Goal: Check status: Check status

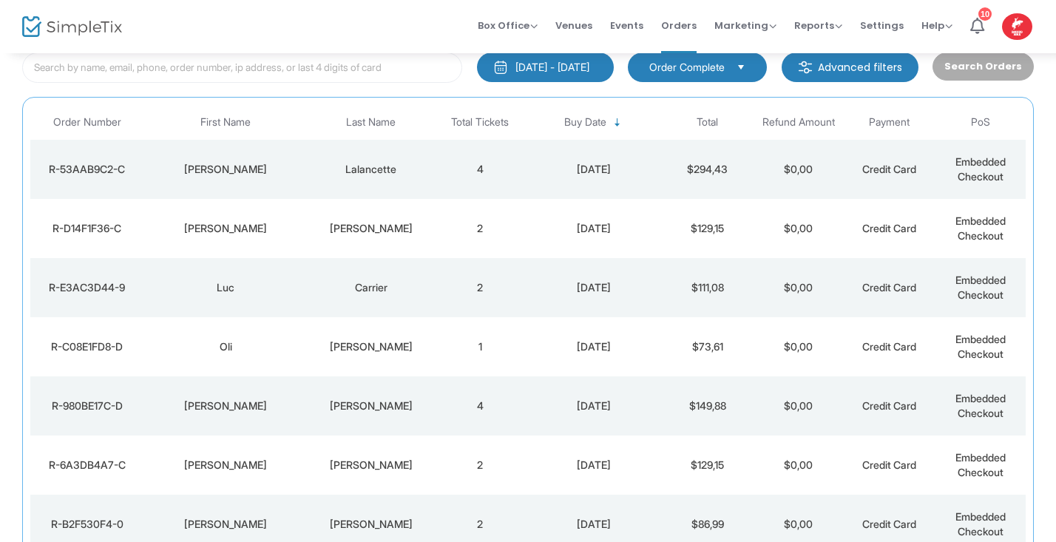
scroll to position [104, 0]
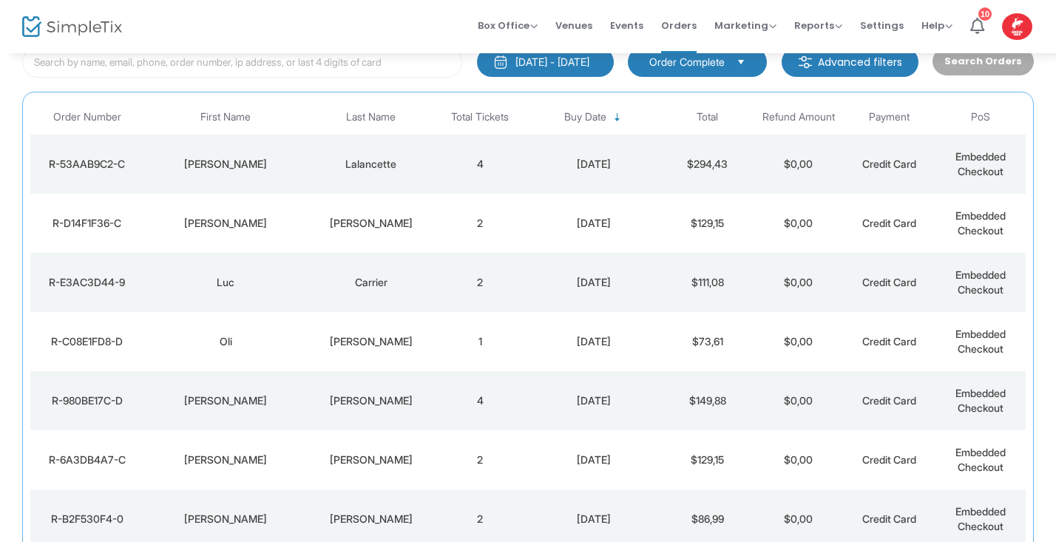
click at [687, 164] on td "$294,43" at bounding box center [707, 164] width 91 height 59
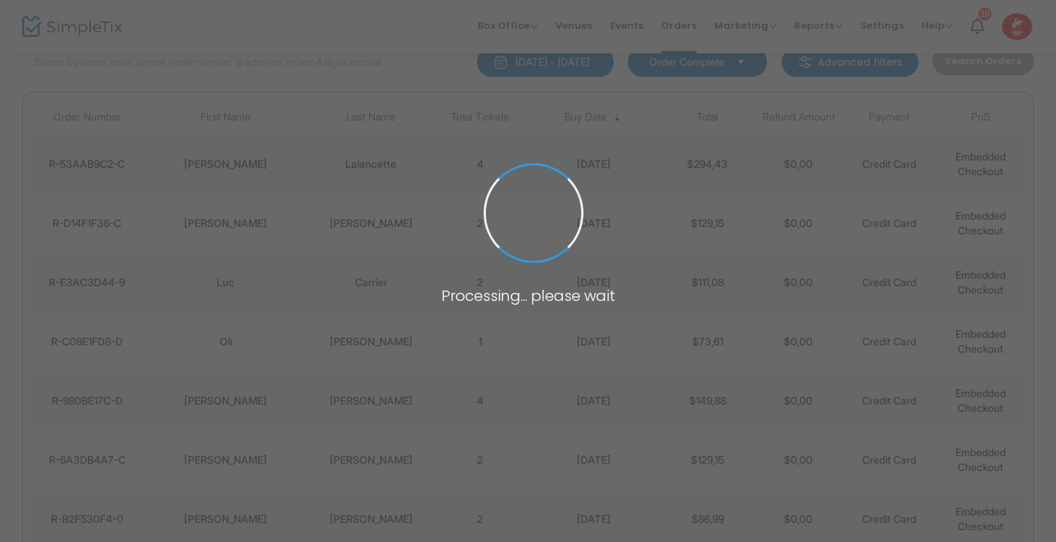
click at [687, 164] on span at bounding box center [528, 271] width 1056 height 542
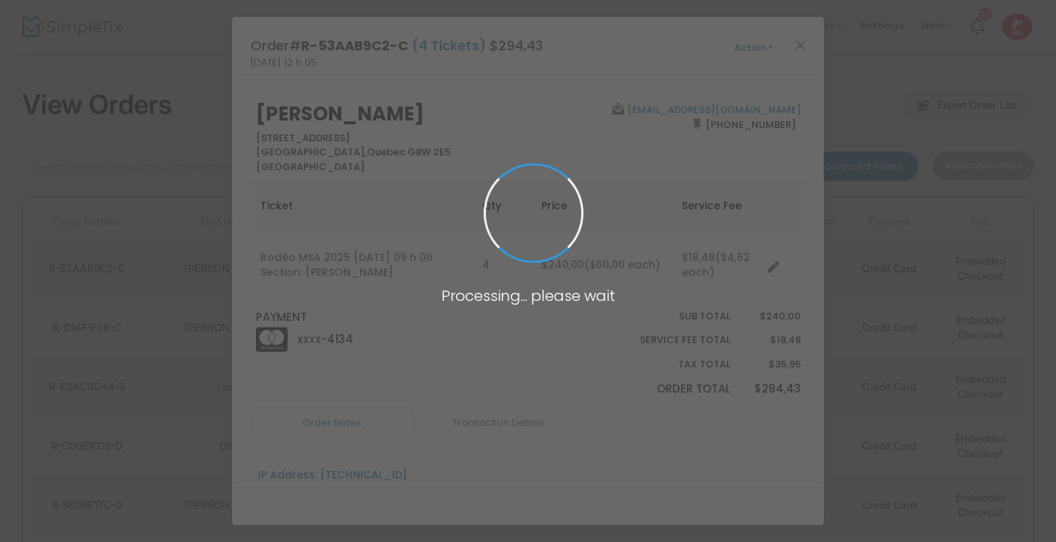
scroll to position [0, 0]
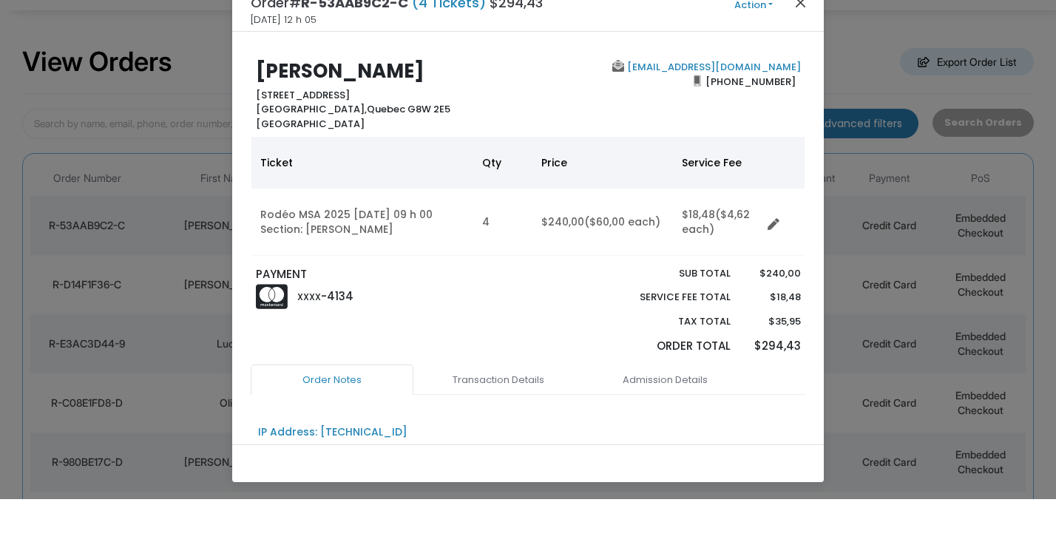
click at [800, 35] on button "Close" at bounding box center [800, 44] width 19 height 19
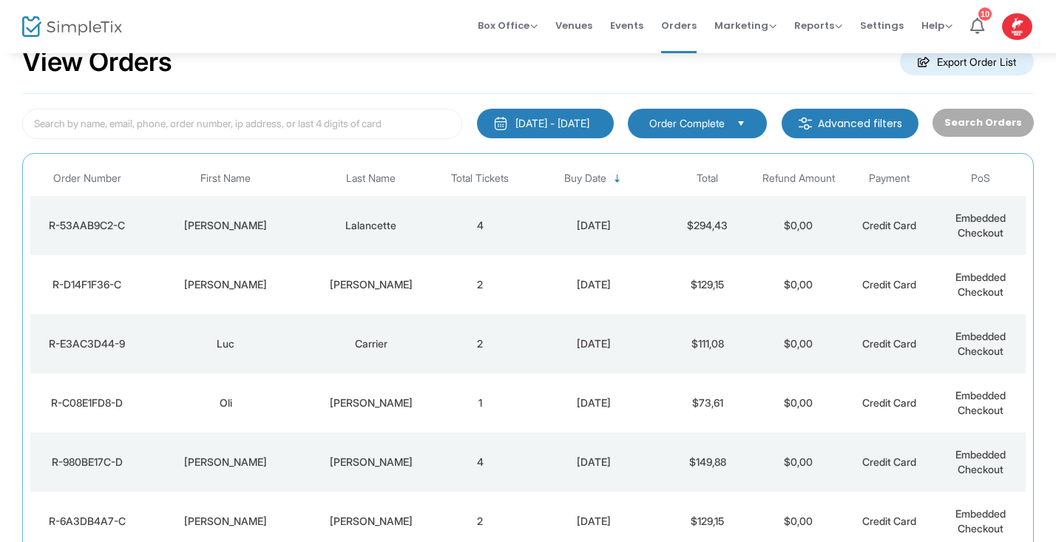
click at [662, 288] on td "$129,15" at bounding box center [707, 284] width 91 height 59
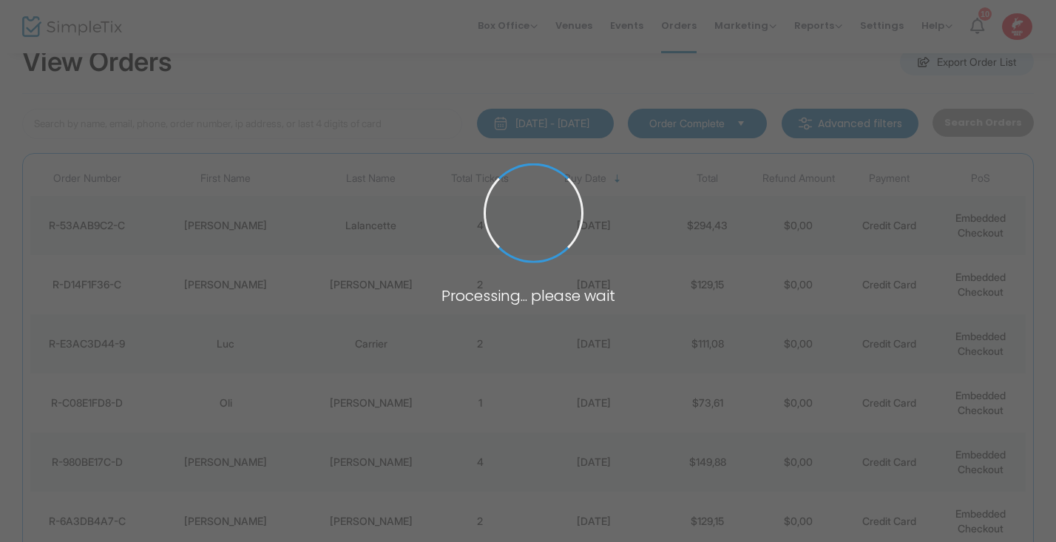
click at [662, 288] on span at bounding box center [528, 271] width 1056 height 542
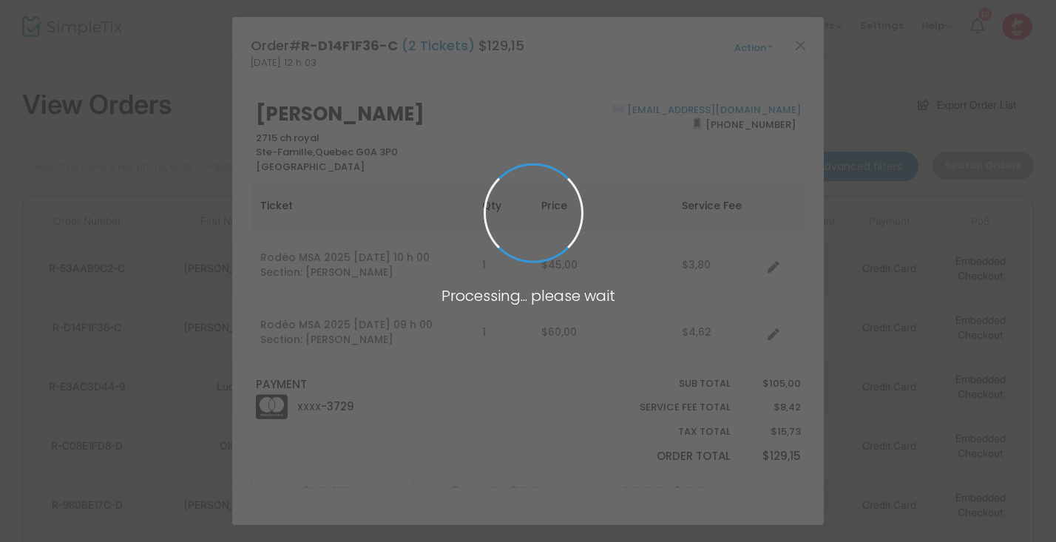
scroll to position [0, 0]
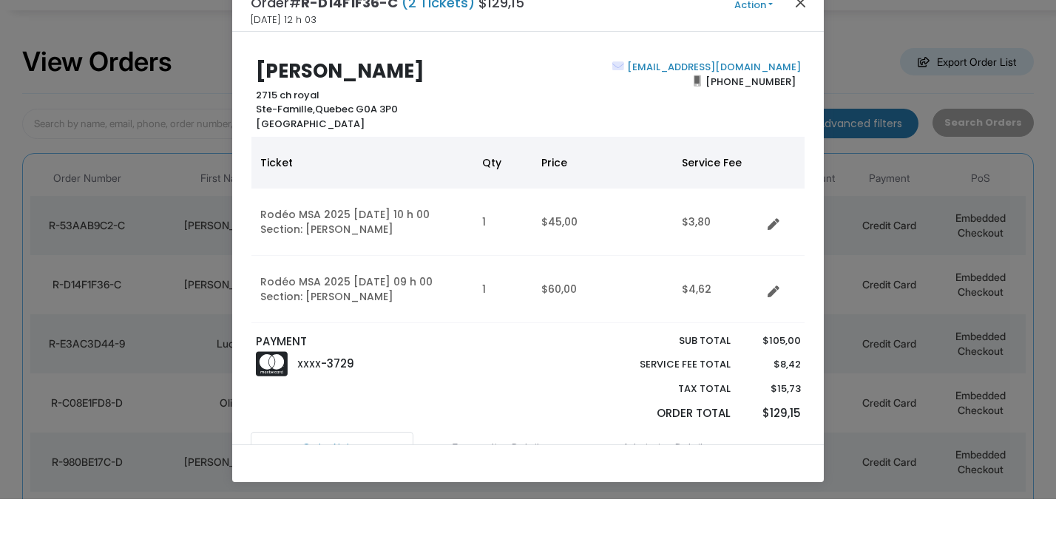
click at [799, 35] on button "Close" at bounding box center [800, 44] width 19 height 19
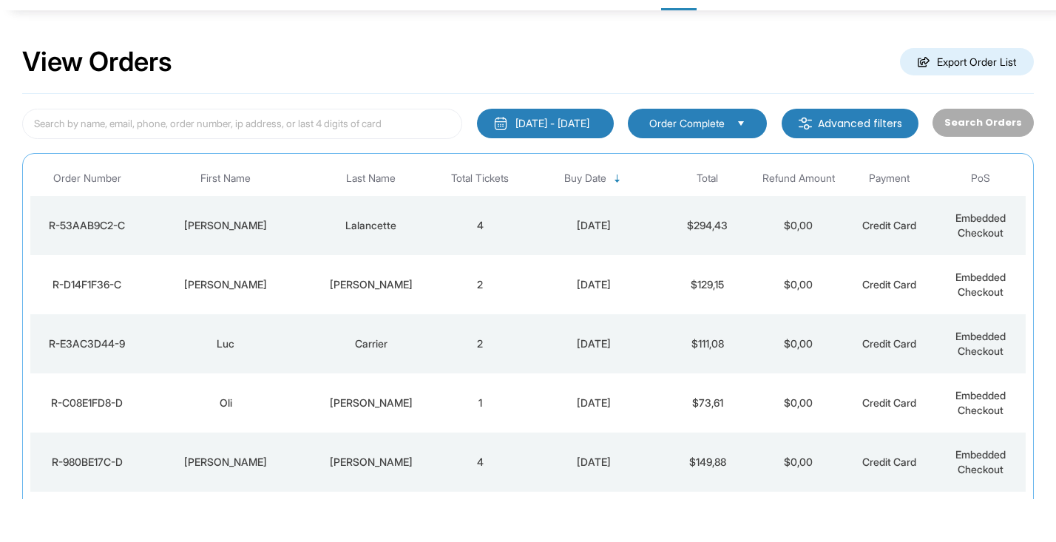
scroll to position [43, 0]
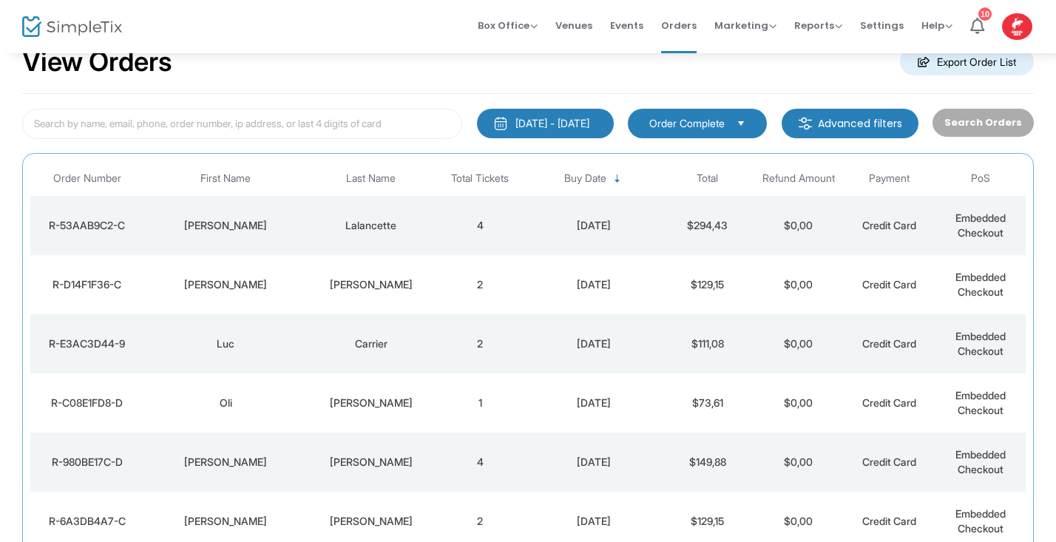
click at [703, 344] on td "$111,08" at bounding box center [707, 343] width 91 height 59
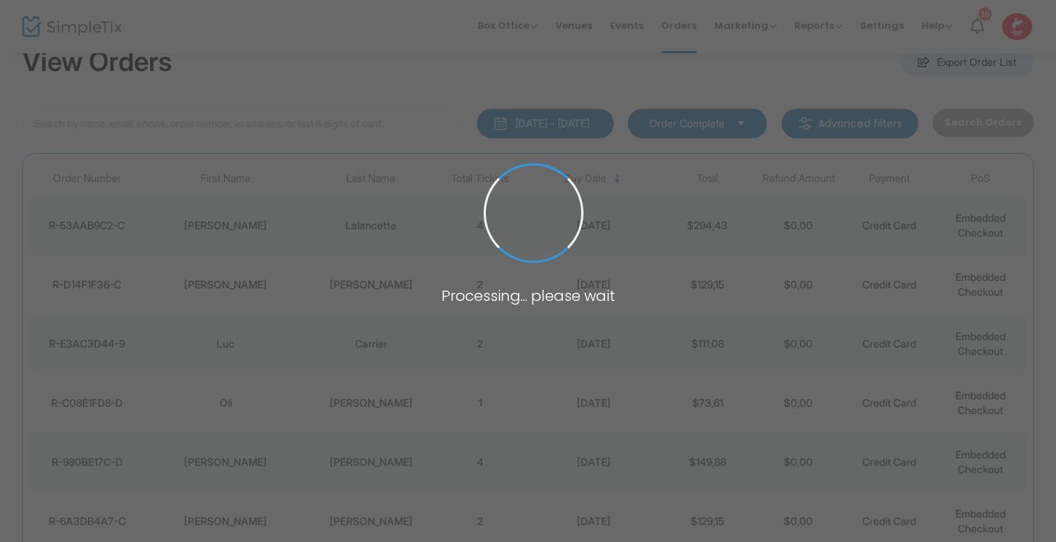
click at [703, 344] on span at bounding box center [528, 271] width 1056 height 542
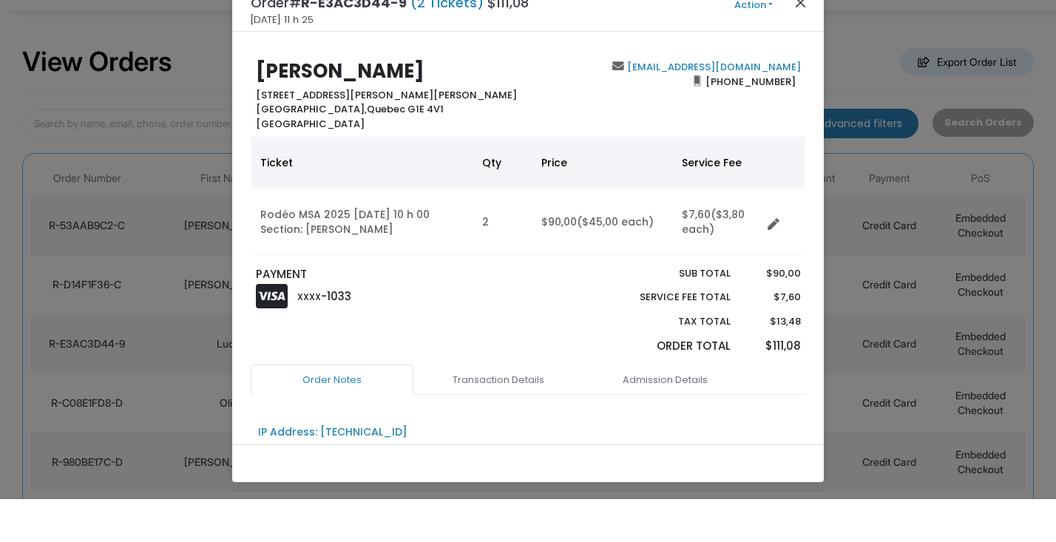
click at [799, 35] on button "Close" at bounding box center [800, 44] width 19 height 19
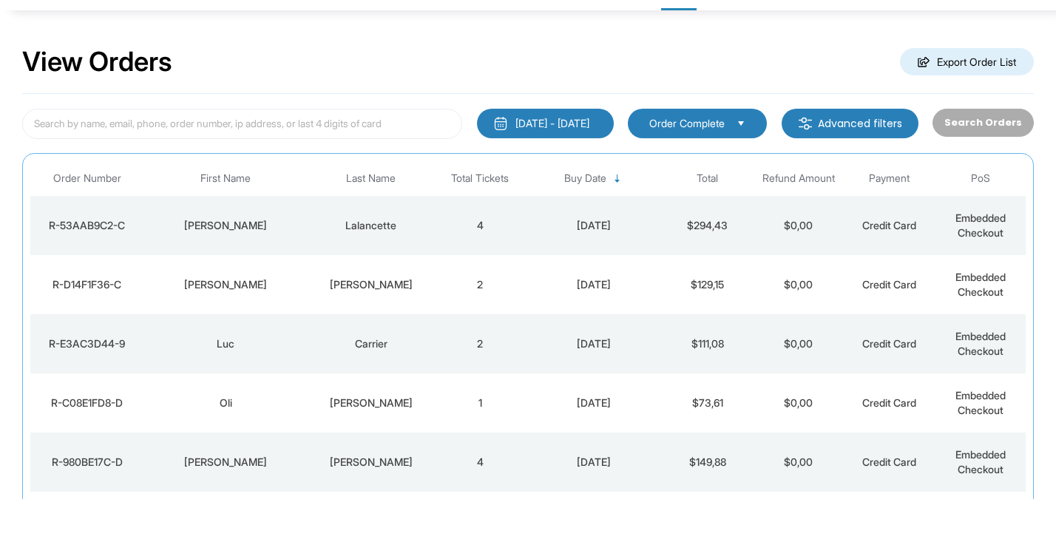
scroll to position [43, 0]
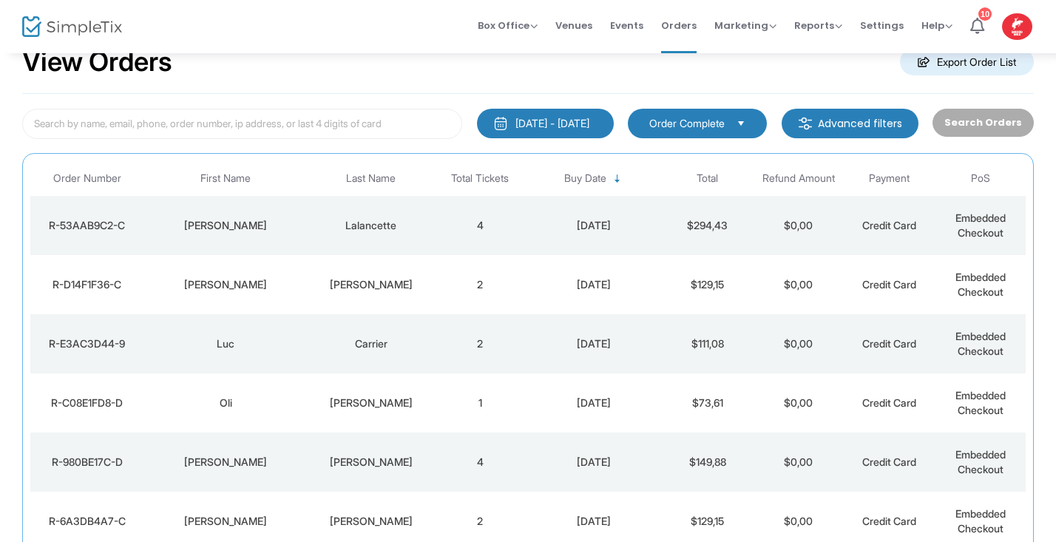
click at [710, 401] on td "$73,61" at bounding box center [707, 402] width 91 height 59
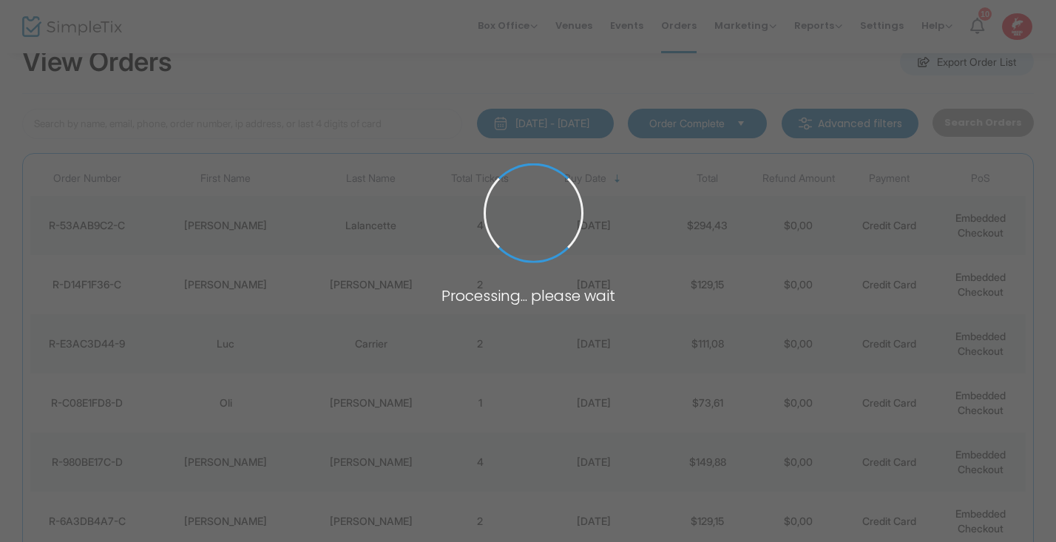
click at [710, 401] on span at bounding box center [528, 271] width 1056 height 542
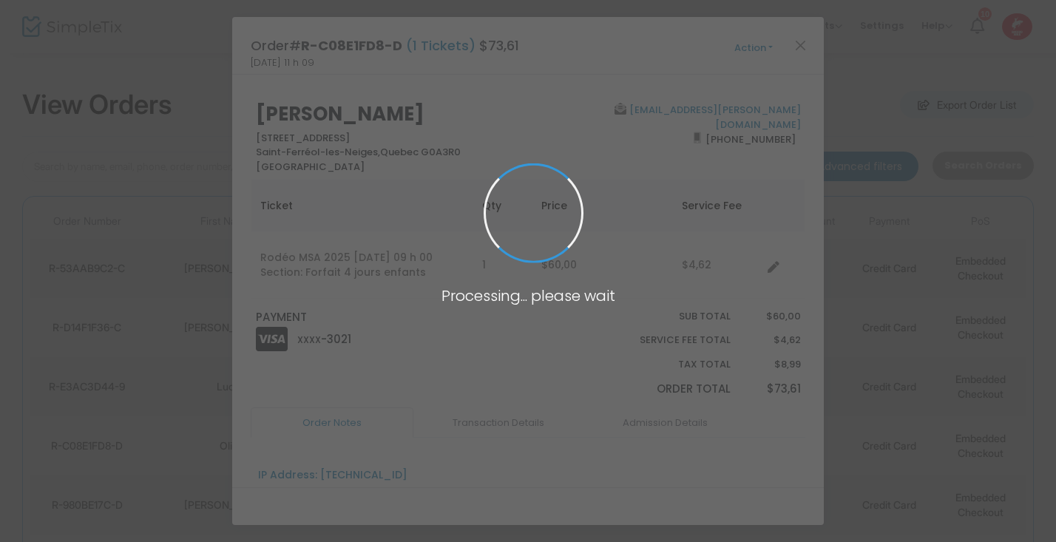
scroll to position [0, 0]
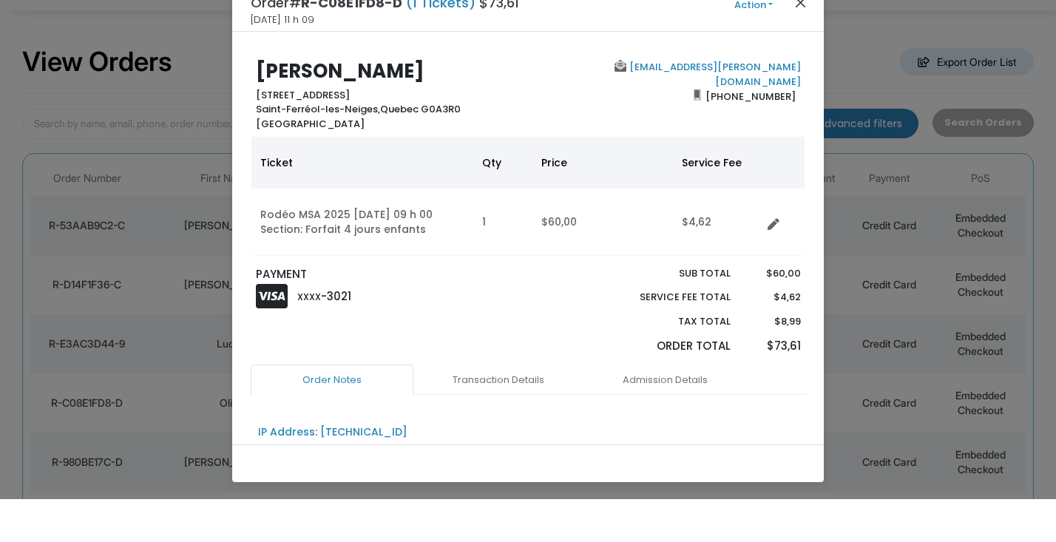
click at [797, 35] on button "Close" at bounding box center [800, 44] width 19 height 19
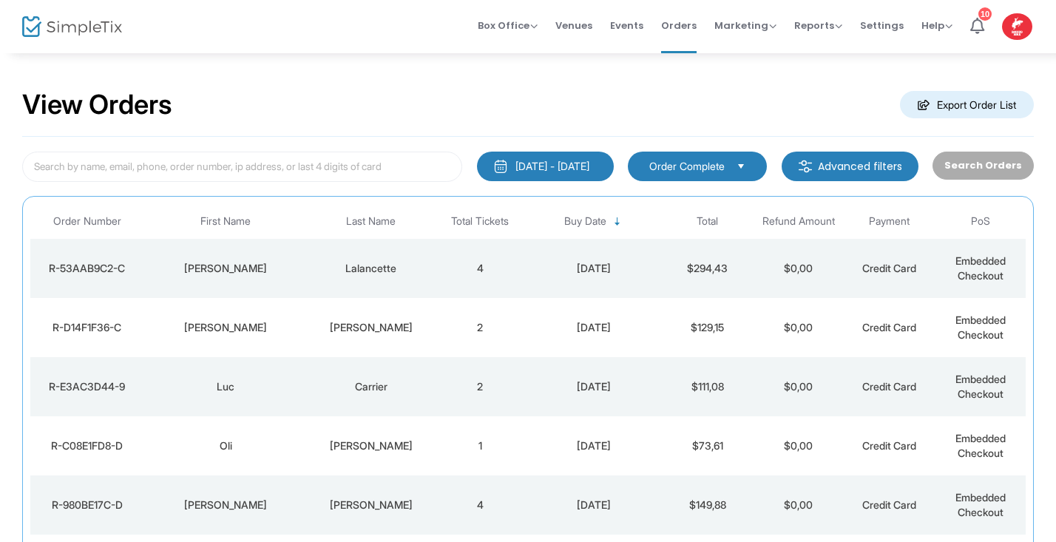
click at [95, 32] on img at bounding box center [72, 26] width 100 height 21
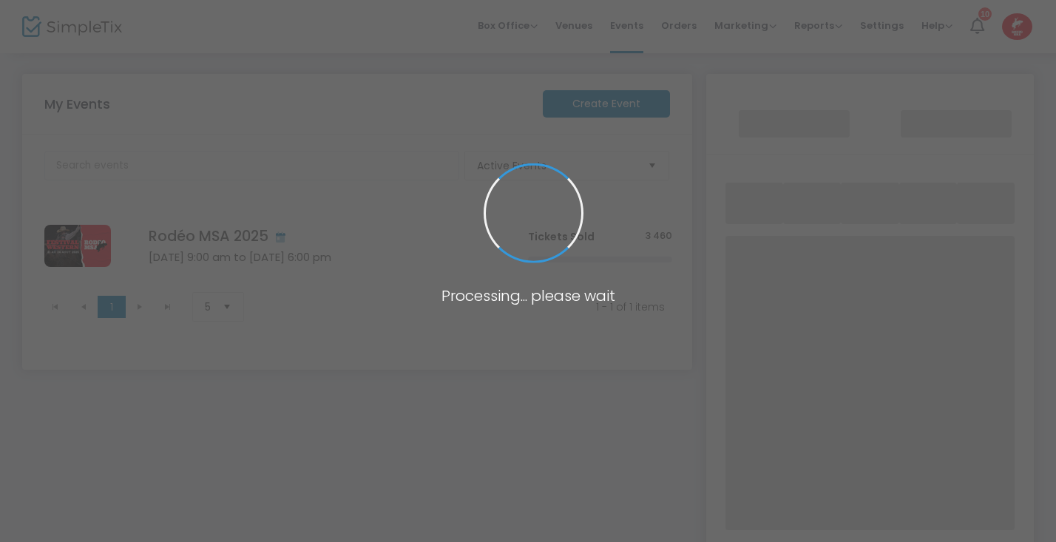
click at [95, 32] on span at bounding box center [528, 271] width 1056 height 542
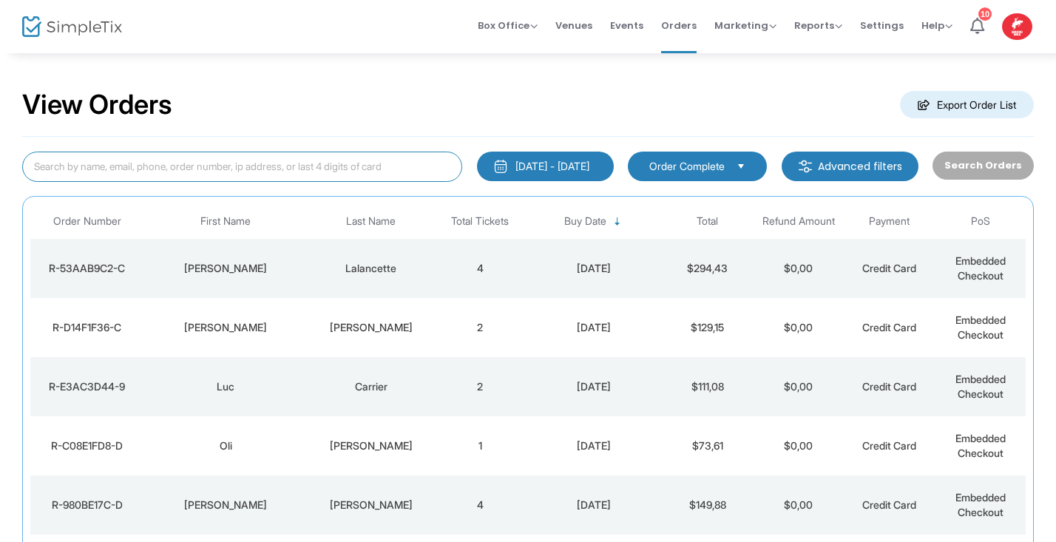
click at [144, 163] on input at bounding box center [242, 167] width 440 height 30
type input "Caron"
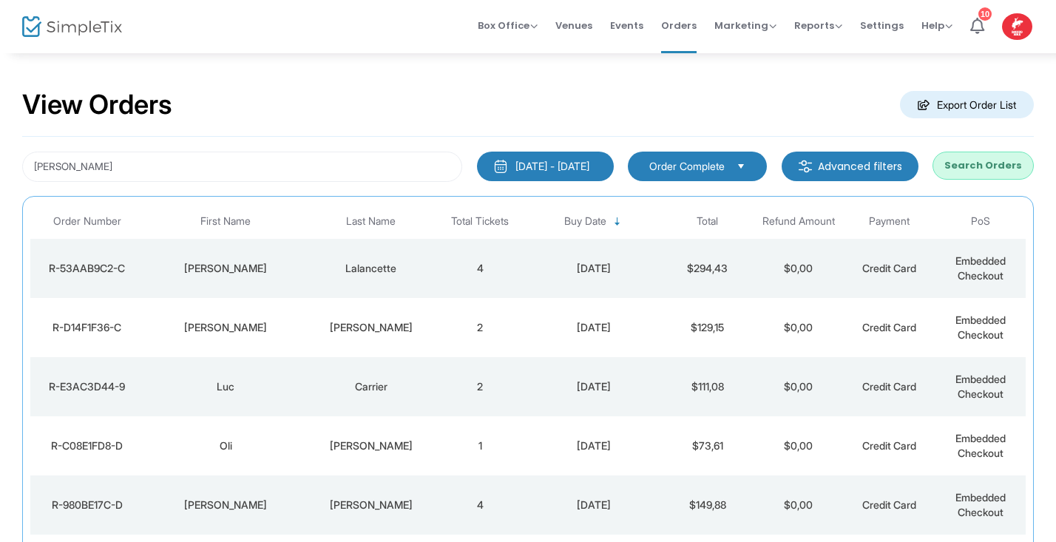
drag, startPoint x: 144, startPoint y: 163, endPoint x: 979, endPoint y: 176, distance: 834.6
click at [979, 176] on button "Search Orders" at bounding box center [982, 166] width 101 height 28
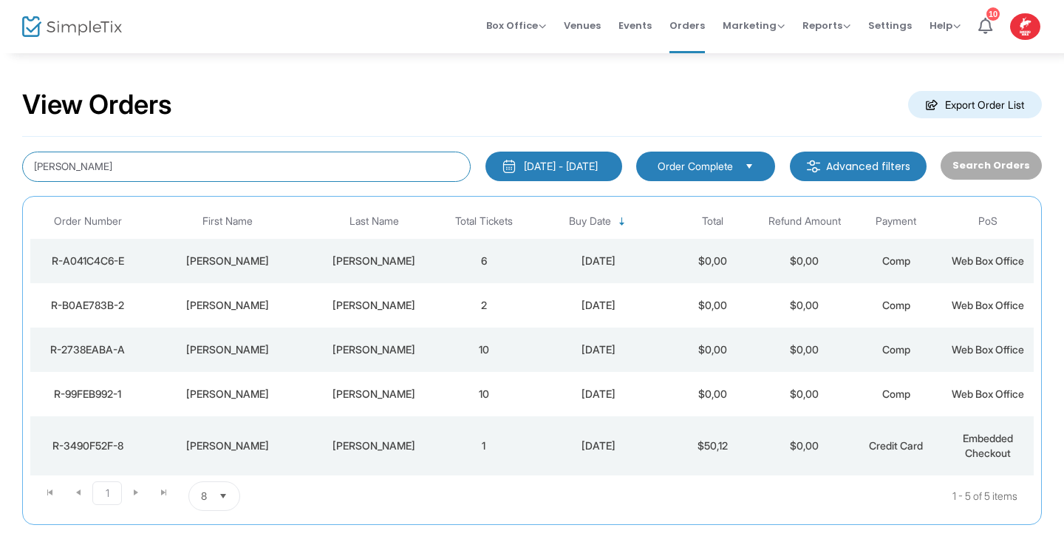
click at [86, 160] on input "Caron" at bounding box center [246, 167] width 449 height 30
click at [86, 171] on input "Caron" at bounding box center [246, 167] width 449 height 30
type input "C"
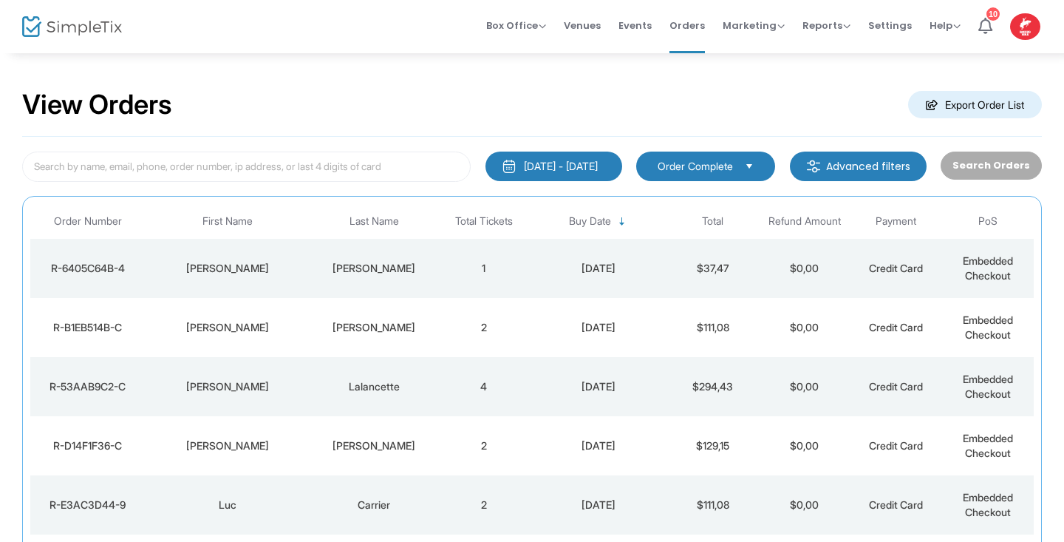
click at [339, 267] on div "[PERSON_NAME]" at bounding box center [373, 268] width 121 height 15
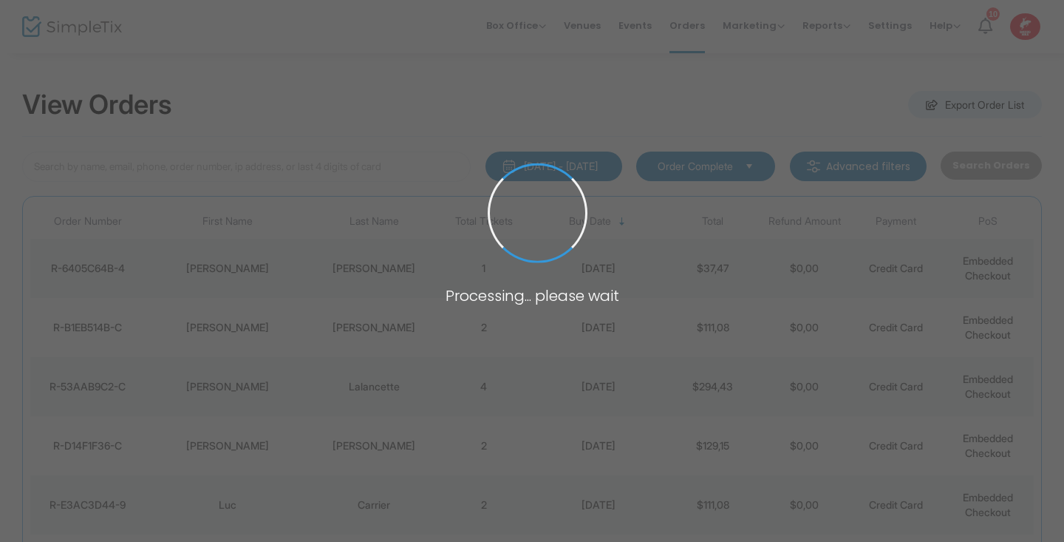
click at [339, 267] on span at bounding box center [532, 271] width 1064 height 542
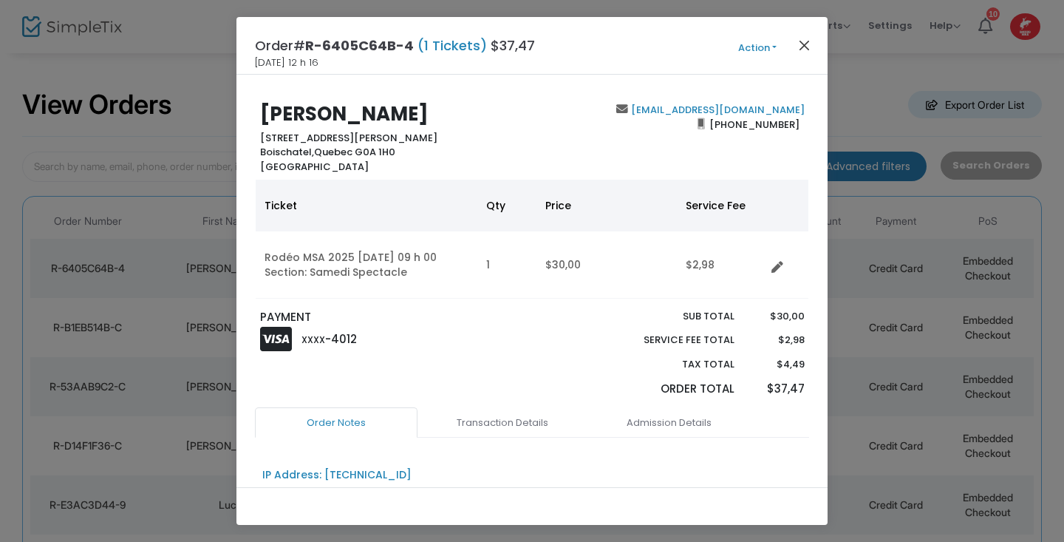
click at [801, 45] on button "Close" at bounding box center [804, 44] width 19 height 19
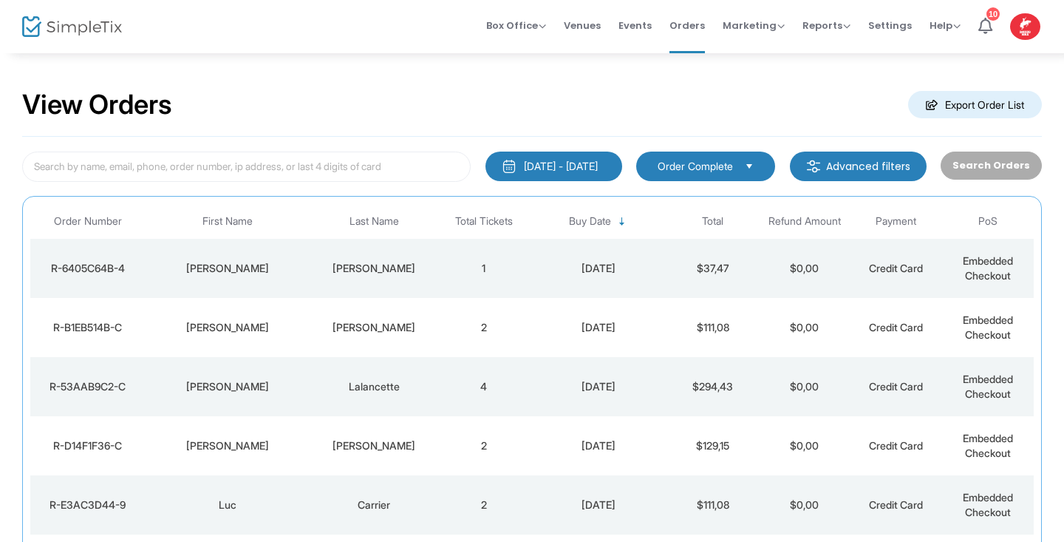
click at [376, 320] on div "[PERSON_NAME]" at bounding box center [373, 327] width 121 height 15
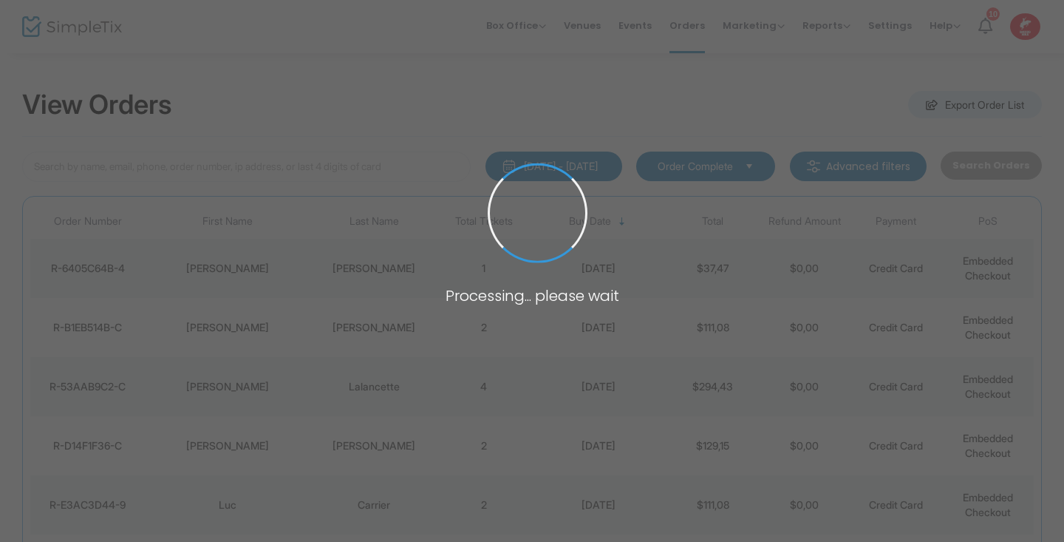
click at [376, 319] on span at bounding box center [532, 271] width 1064 height 542
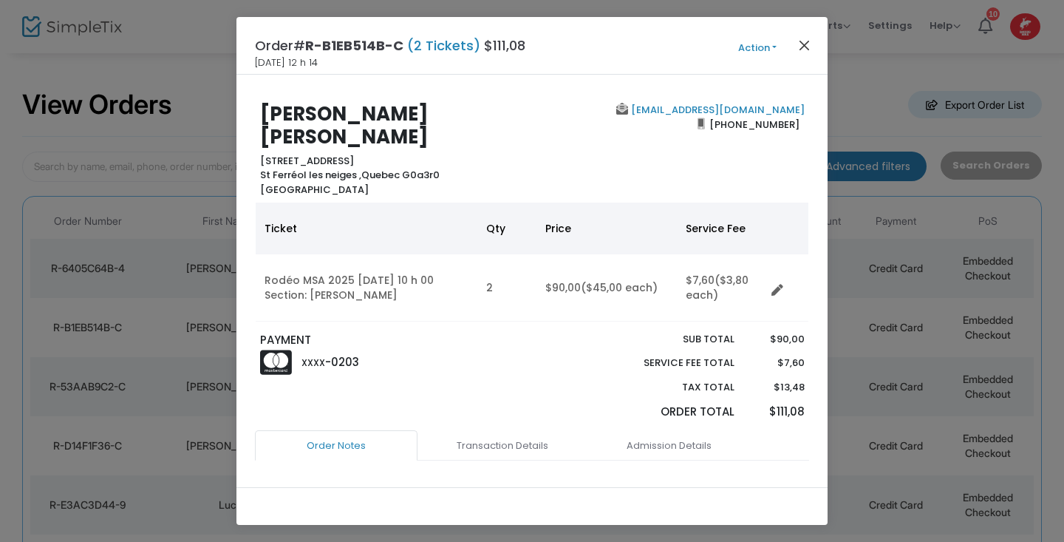
click at [801, 48] on button "Close" at bounding box center [804, 44] width 19 height 19
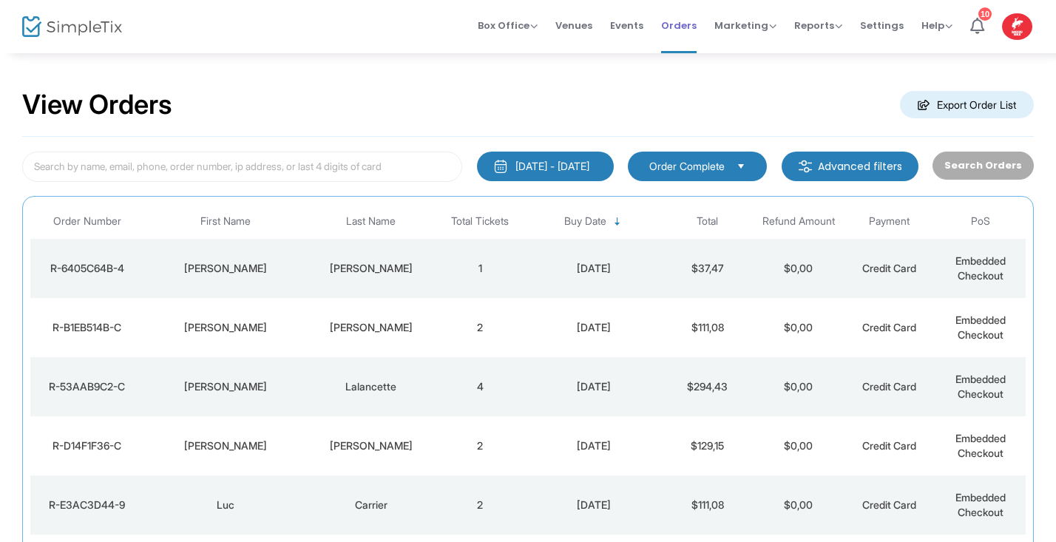
click at [685, 24] on span "Orders" at bounding box center [678, 26] width 35 height 38
